Goal: Register for event/course

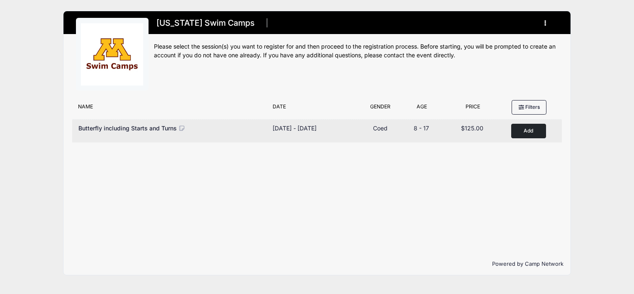
click at [519, 129] on button "Add to Cart" at bounding box center [528, 131] width 35 height 15
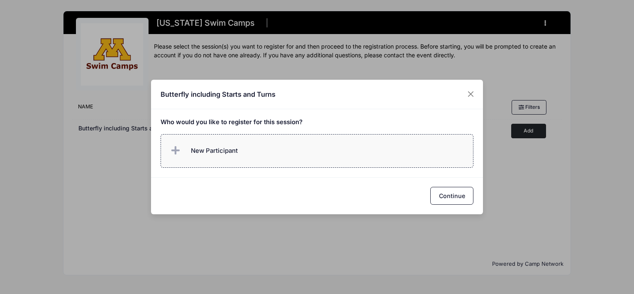
click at [215, 155] on span "New Participant" at bounding box center [214, 150] width 47 height 9
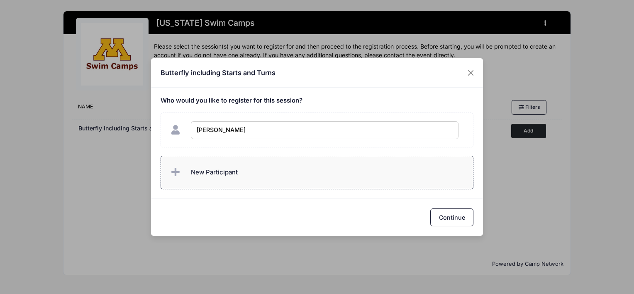
type input "Sonya Ranssi"
checkbox input "true"
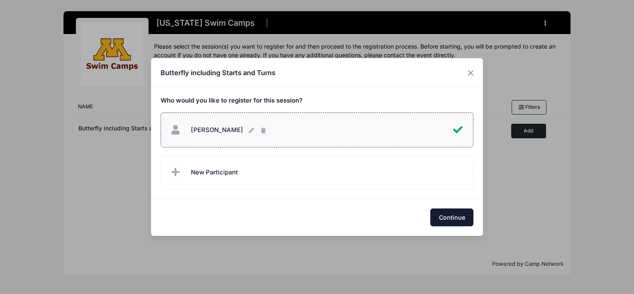
click at [444, 217] on button "Continue" at bounding box center [451, 217] width 43 height 18
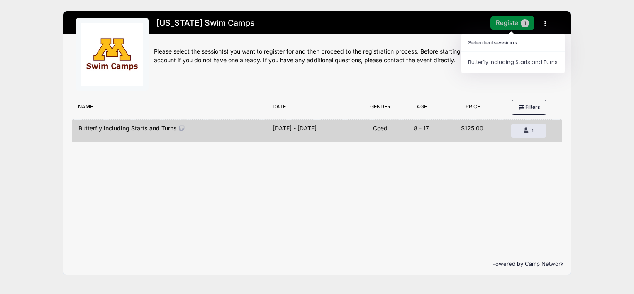
click at [503, 23] on button "Register 1" at bounding box center [512, 23] width 44 height 15
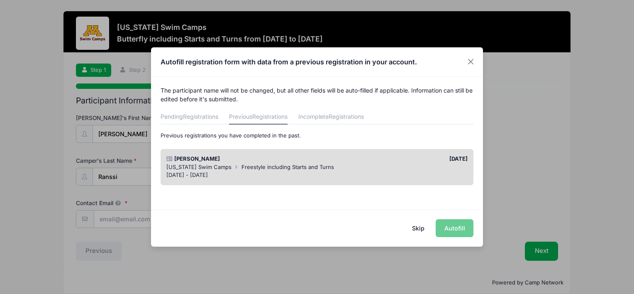
click at [360, 160] on div "08/12/2024" at bounding box center [394, 159] width 155 height 8
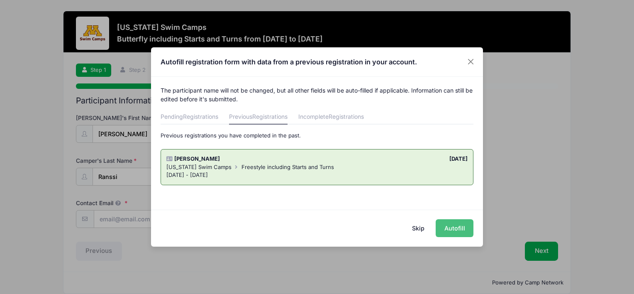
click at [455, 229] on button "Autofill" at bounding box center [455, 228] width 38 height 18
type input "[PERSON_NAME][EMAIL_ADDRESS][DOMAIN_NAME]"
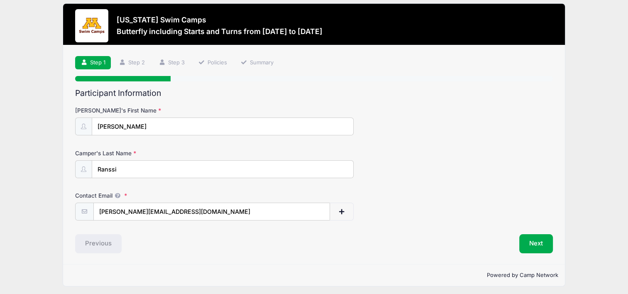
scroll to position [10, 0]
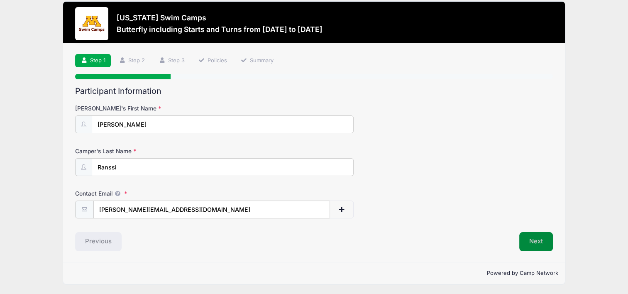
click at [543, 239] on button "Next" at bounding box center [536, 241] width 34 height 19
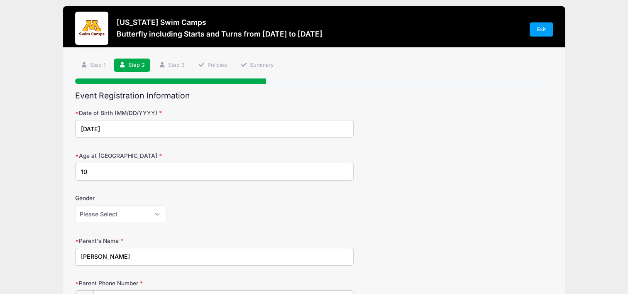
scroll to position [0, 0]
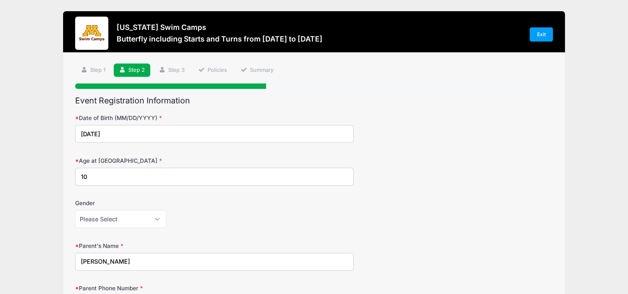
click at [159, 178] on input "10" at bounding box center [214, 177] width 278 height 18
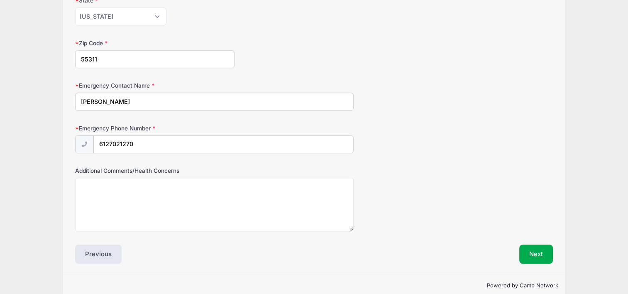
scroll to position [426, 0]
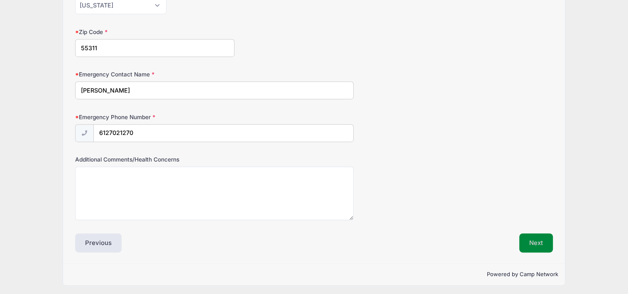
type input "11"
click at [536, 238] on button "Next" at bounding box center [536, 242] width 34 height 19
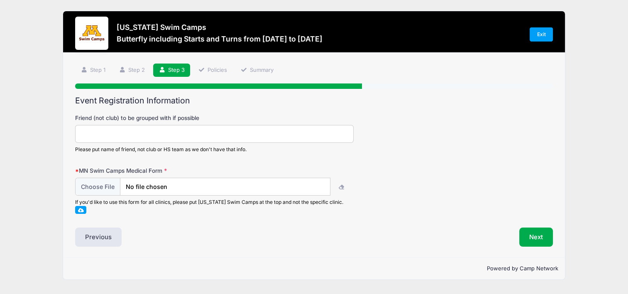
scroll to position [0, 0]
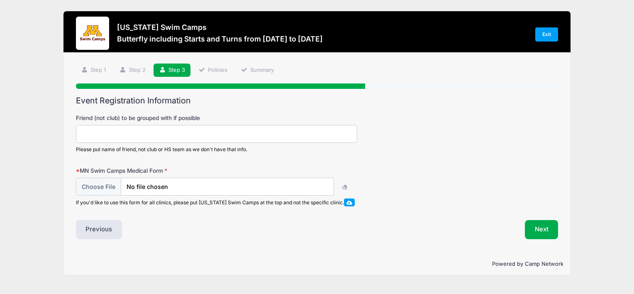
click at [202, 137] on input "Friend (not club) to be grouped with if possible" at bounding box center [216, 134] width 281 height 18
type input "Colette Glaus"
click at [105, 188] on input "file" at bounding box center [204, 187] width 257 height 18
type input "C:\fakepath\Ranssi.Medical Release.2024.pdf"
click at [539, 228] on button "Next" at bounding box center [542, 229] width 34 height 19
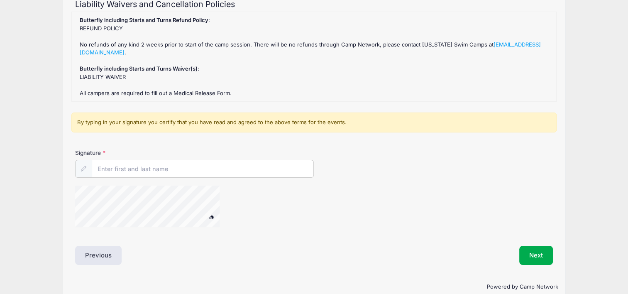
scroll to position [110, 0]
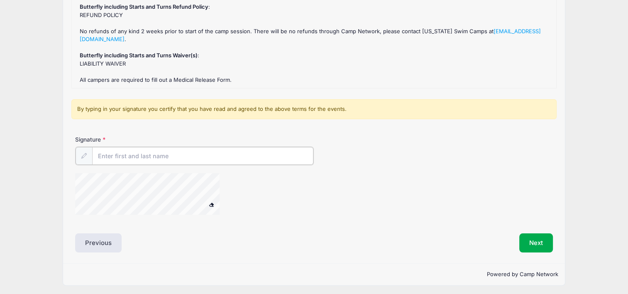
click at [137, 153] on input "Signature" at bounding box center [202, 156] width 221 height 18
type input "Sara Ranssi"
click at [544, 239] on button "Next" at bounding box center [536, 241] width 34 height 19
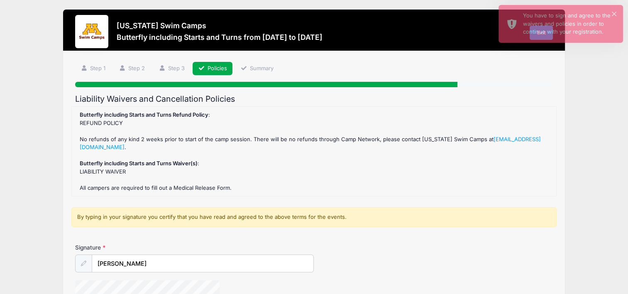
scroll to position [0, 0]
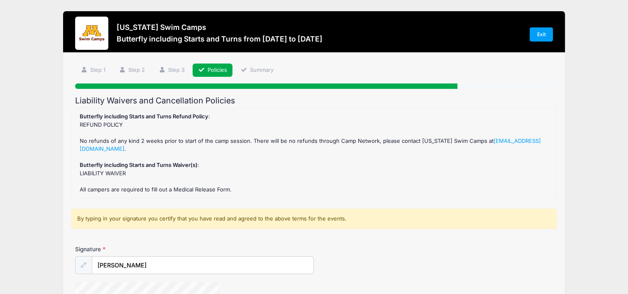
click at [112, 173] on div "Butterfly including Starts and Turns Refund Policy : REFUND POLICY No refunds o…" at bounding box center [314, 152] width 476 height 81
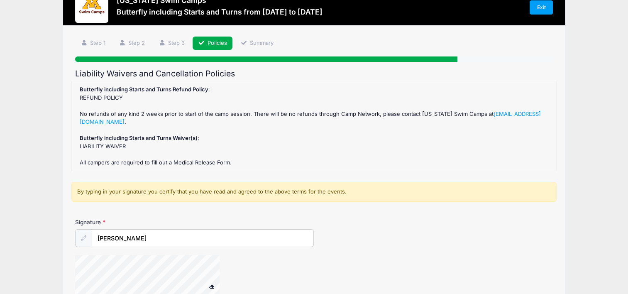
scroll to position [41, 0]
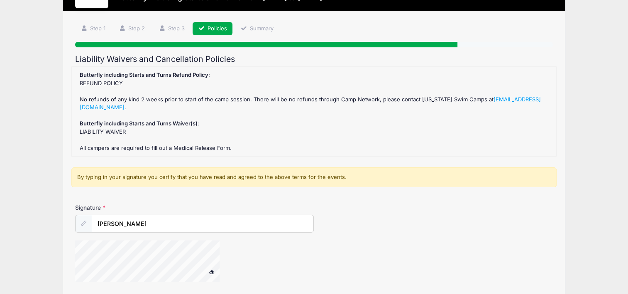
click at [113, 176] on div "By typing in your signature you certify that you have read and agreed to the ab…" at bounding box center [313, 177] width 485 height 20
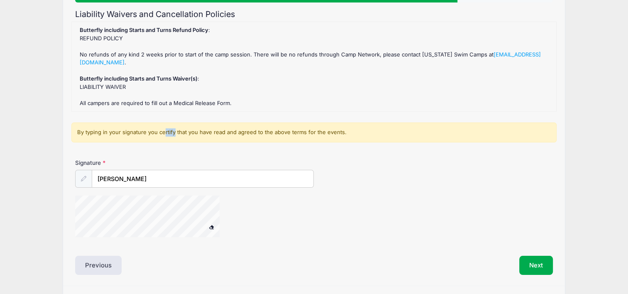
scroll to position [110, 0]
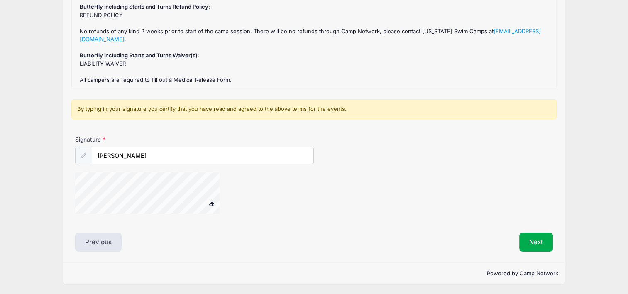
click at [84, 155] on icon at bounding box center [83, 155] width 5 height 5
click at [112, 152] on input "Sara Ranssi" at bounding box center [202, 156] width 221 height 18
click at [541, 238] on button "Next" at bounding box center [536, 241] width 34 height 19
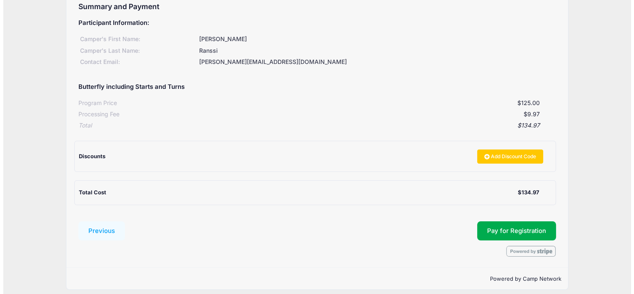
scroll to position [100, 0]
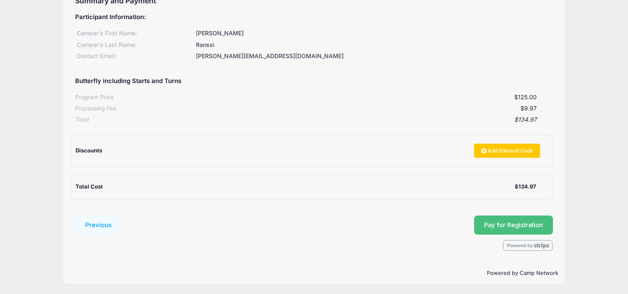
click at [529, 221] on button "Pay for Registration" at bounding box center [513, 224] width 79 height 19
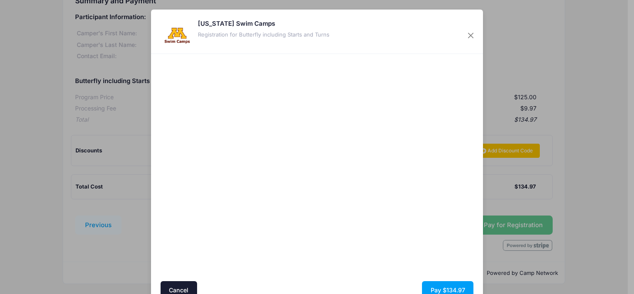
scroll to position [40, 0]
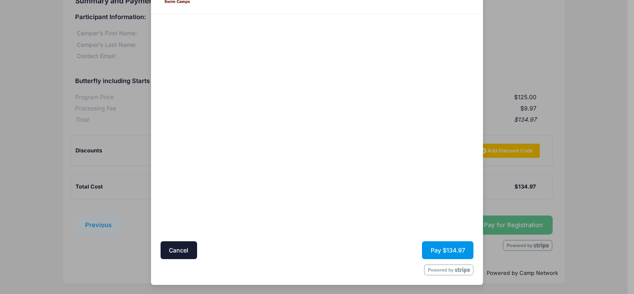
click at [445, 245] on button "Pay $134.97" at bounding box center [447, 250] width 51 height 18
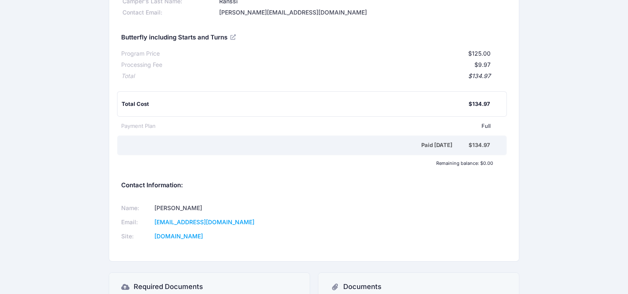
scroll to position [124, 0]
